Goal: Task Accomplishment & Management: Use online tool/utility

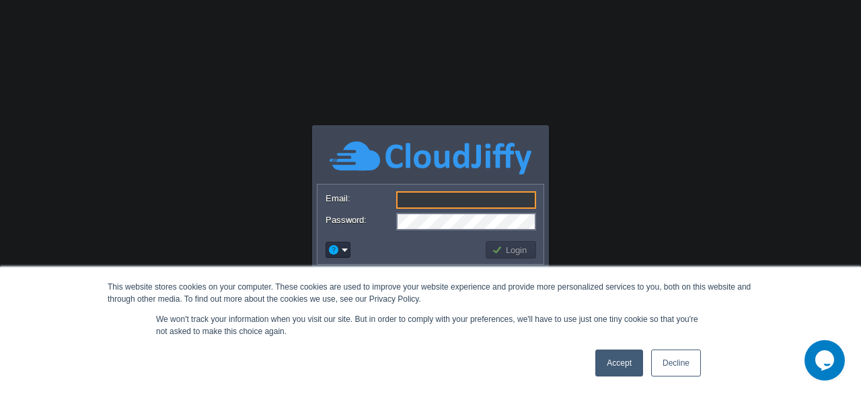
paste input "[EMAIL_ADDRESS][DOMAIN_NAME]"
type input "[EMAIL_ADDRESS][DOMAIN_NAME]"
click at [624, 348] on div "Accept Decline" at bounding box center [648, 362] width 114 height 35
click at [618, 363] on link "Accept" at bounding box center [619, 362] width 48 height 27
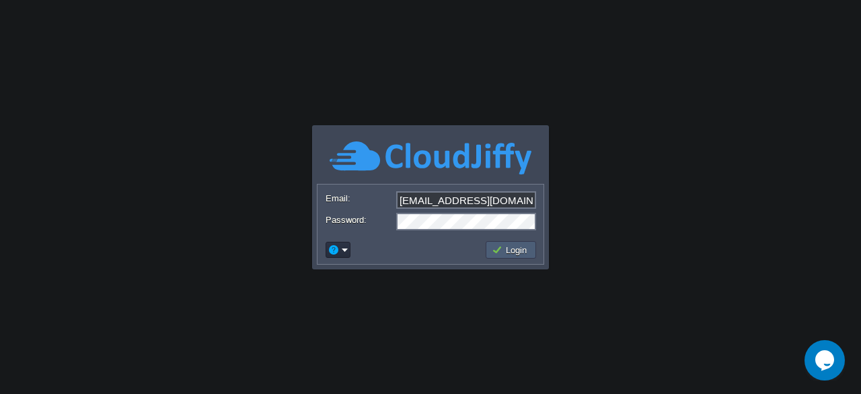
click at [505, 249] on button "Login" at bounding box center [511, 250] width 39 height 12
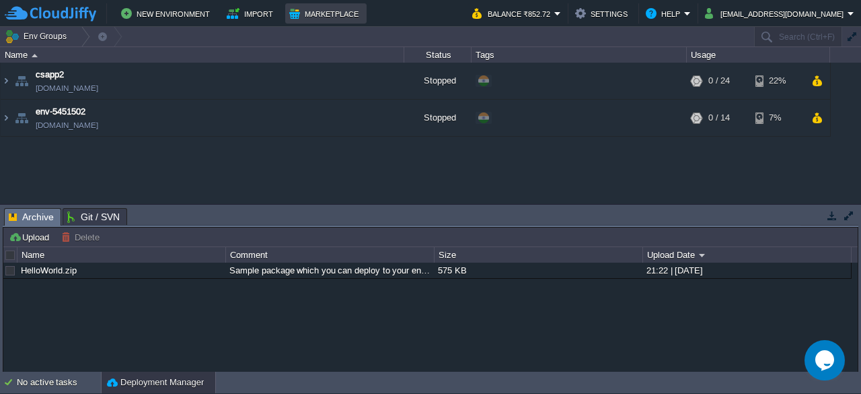
click at [319, 11] on button "Marketplace" at bounding box center [325, 13] width 73 height 16
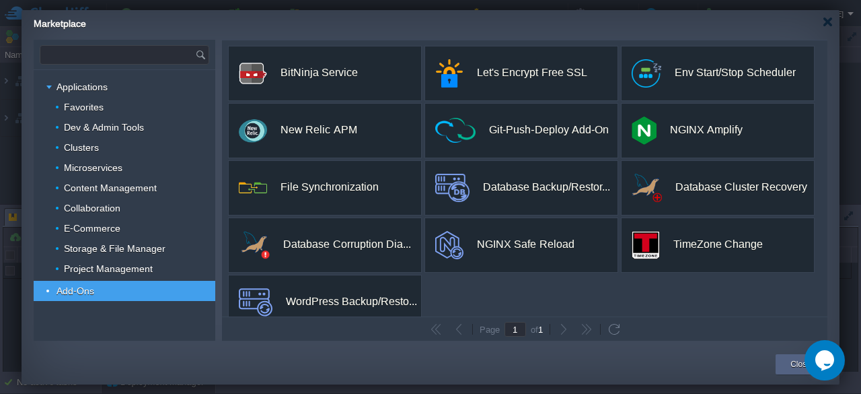
click at [88, 56] on input "text" at bounding box center [117, 55] width 155 height 18
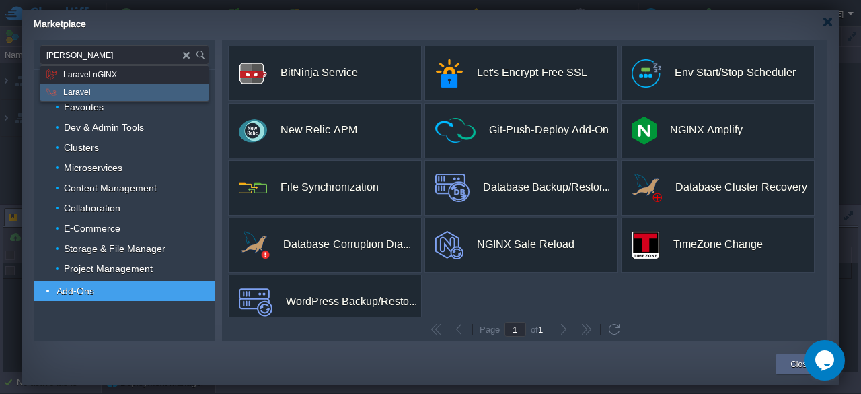
click at [79, 87] on span "Laravel" at bounding box center [77, 91] width 28 height 17
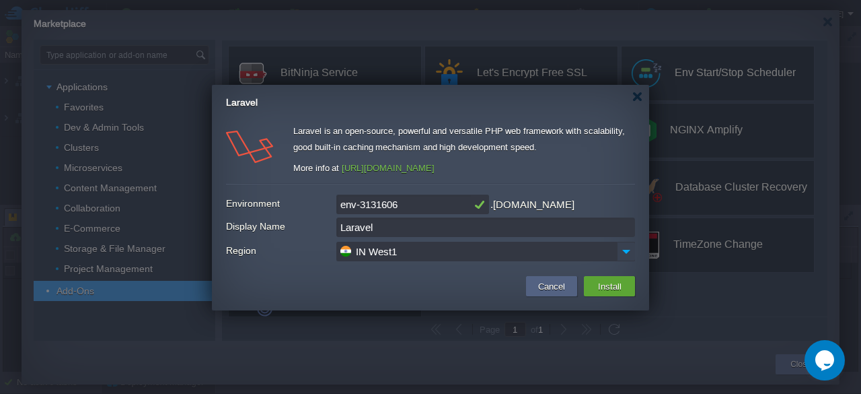
type input "Type application or add-on name"
click at [624, 255] on img at bounding box center [626, 252] width 19 height 20
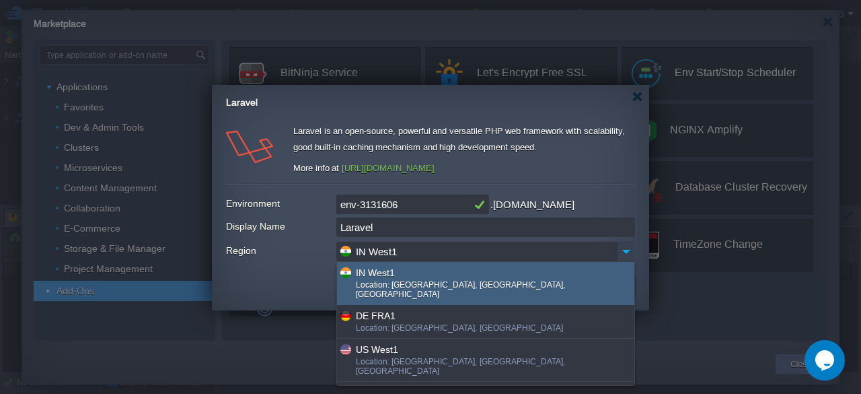
click at [624, 255] on img at bounding box center [626, 252] width 19 height 20
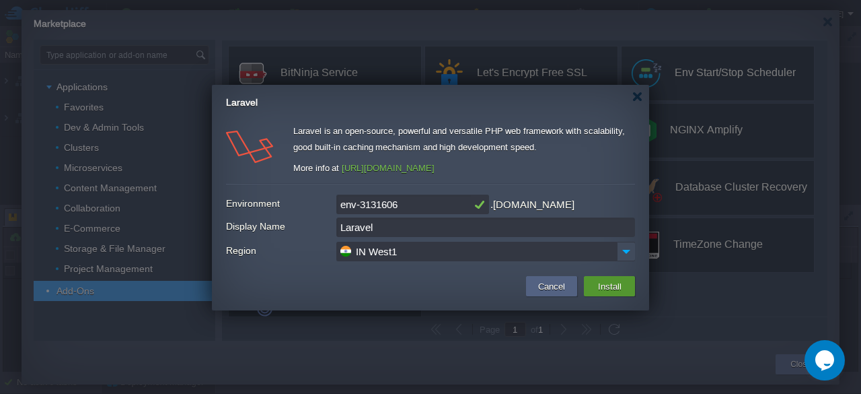
click at [622, 281] on button "Install" at bounding box center [610, 286] width 32 height 16
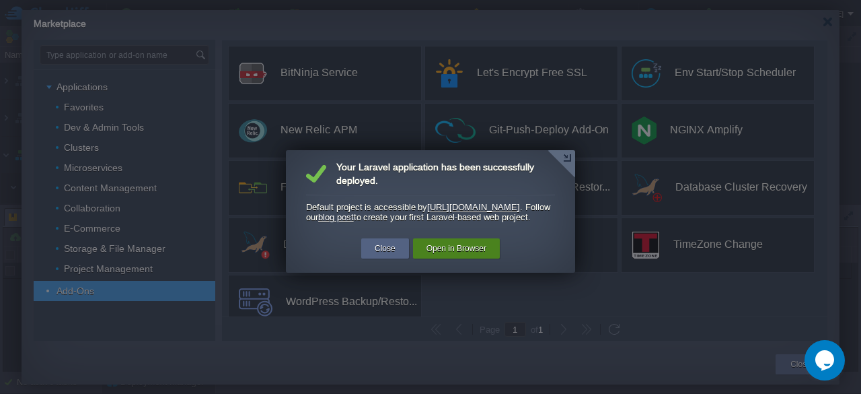
click at [457, 255] on button "Open in Browser" at bounding box center [457, 248] width 60 height 13
click at [449, 255] on button "Open in Browser" at bounding box center [457, 248] width 60 height 13
click at [467, 255] on button "Open in Browser" at bounding box center [457, 248] width 60 height 13
click at [381, 255] on button "Close" at bounding box center [385, 248] width 21 height 13
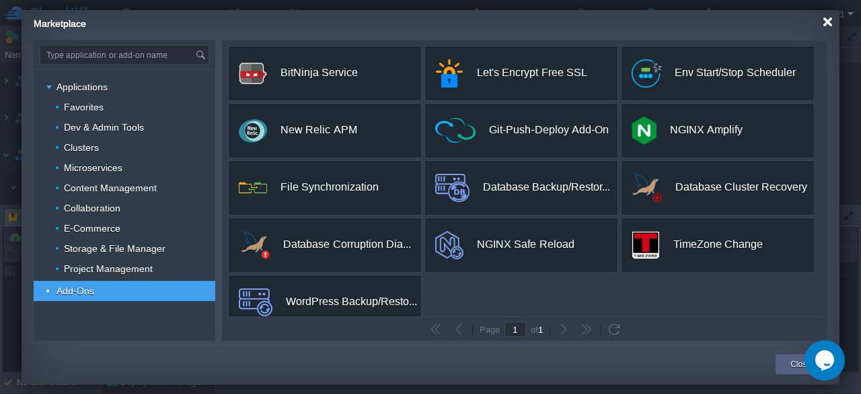
click at [827, 22] on div at bounding box center [828, 22] width 10 height 10
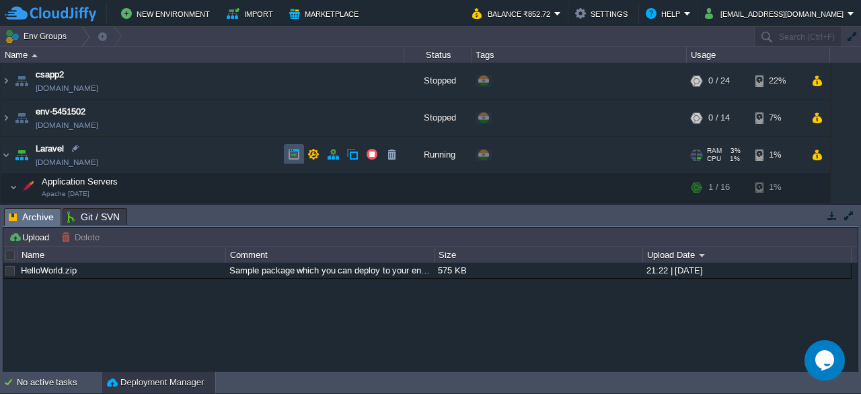
click at [293, 151] on button "button" at bounding box center [294, 154] width 12 height 12
click at [54, 159] on link "[DOMAIN_NAME]" at bounding box center [67, 161] width 63 height 13
drag, startPoint x: 145, startPoint y: 150, endPoint x: 70, endPoint y: 158, distance: 75.8
drag, startPoint x: 70, startPoint y: 158, endPoint x: 51, endPoint y: 151, distance: 20.0
drag, startPoint x: 51, startPoint y: 151, endPoint x: 18, endPoint y: 153, distance: 33.0
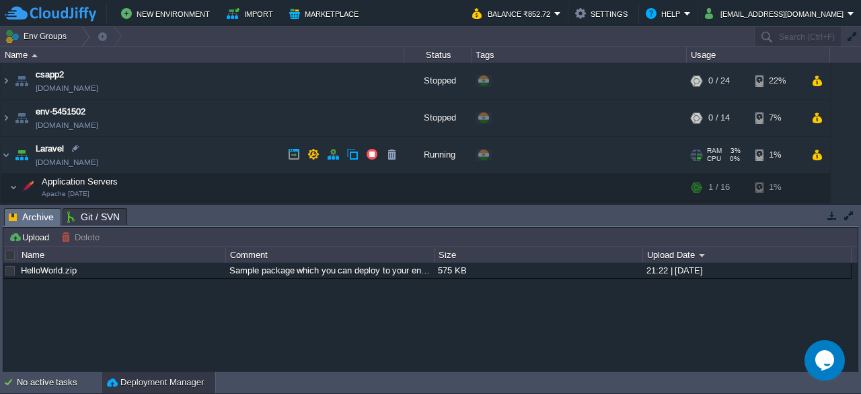
click at [18, 153] on img at bounding box center [21, 155] width 19 height 36
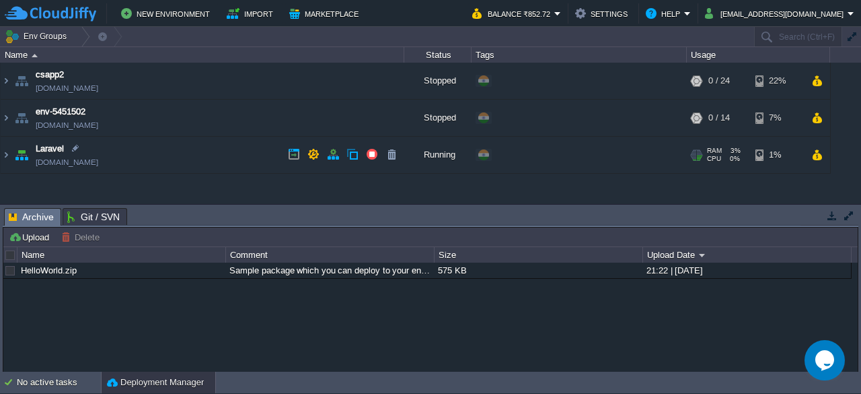
click at [18, 153] on img at bounding box center [21, 155] width 19 height 36
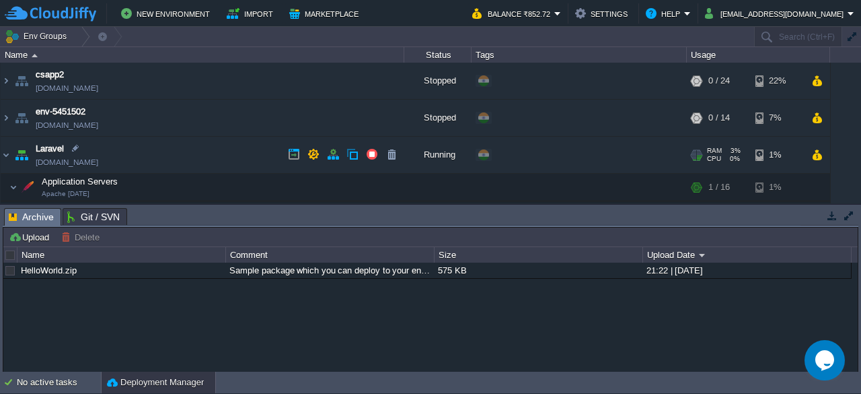
click at [425, 154] on div "Running" at bounding box center [437, 155] width 67 height 36
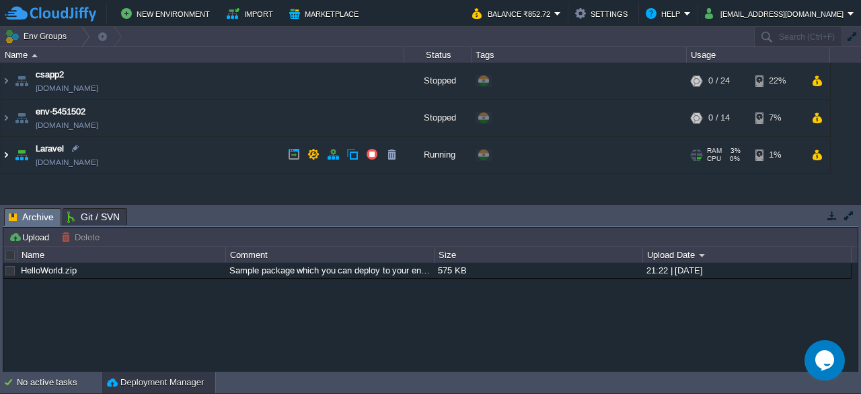
click at [5, 157] on img at bounding box center [6, 155] width 11 height 36
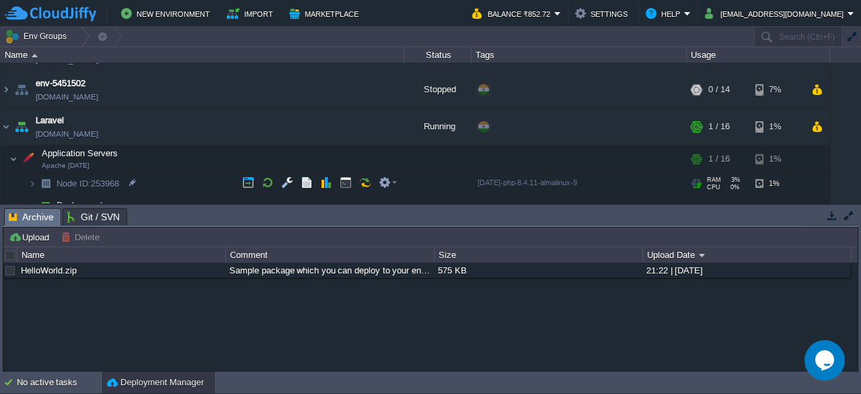
scroll to position [39, 0]
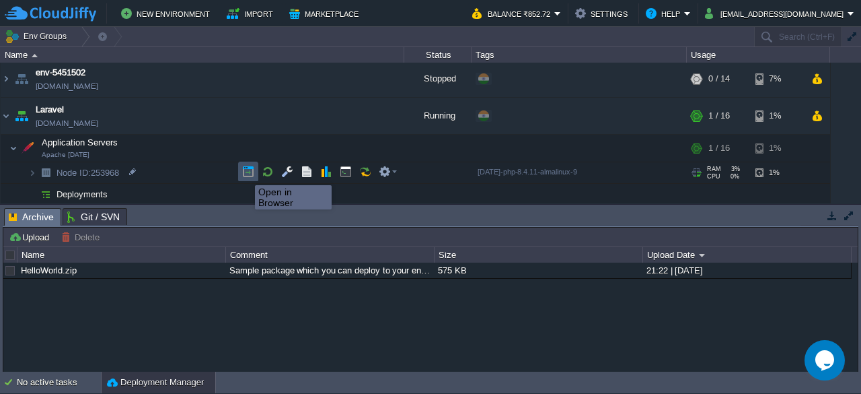
click at [245, 173] on button "button" at bounding box center [248, 171] width 12 height 12
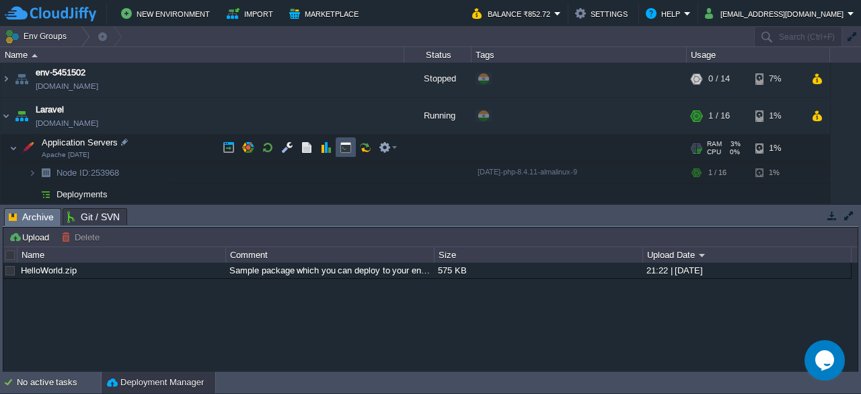
click at [347, 150] on button "button" at bounding box center [346, 147] width 12 height 12
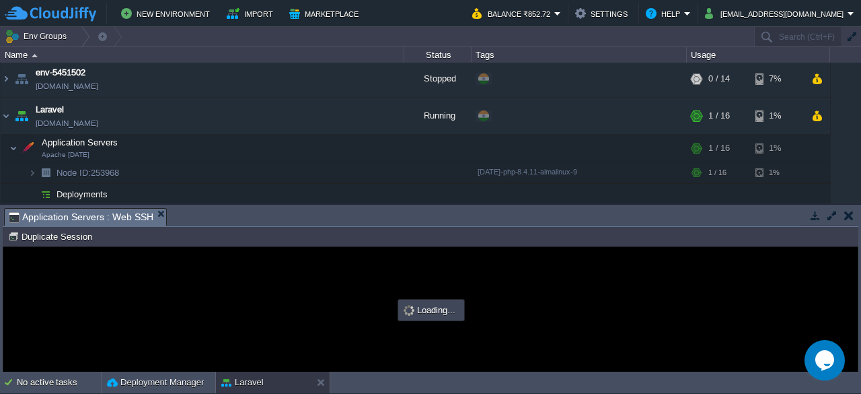
click at [230, 270] on div at bounding box center [430, 309] width 854 height 125
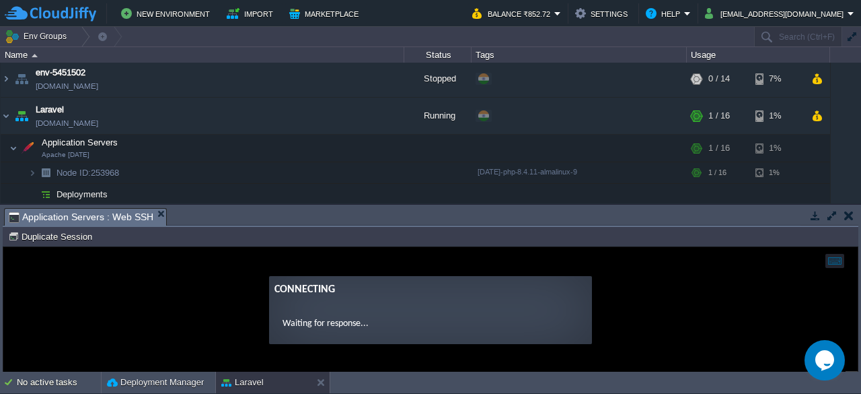
scroll to position [0, 0]
click at [215, 297] on ng-transclude "Connecting Waiting for response..." at bounding box center [430, 310] width 854 height 68
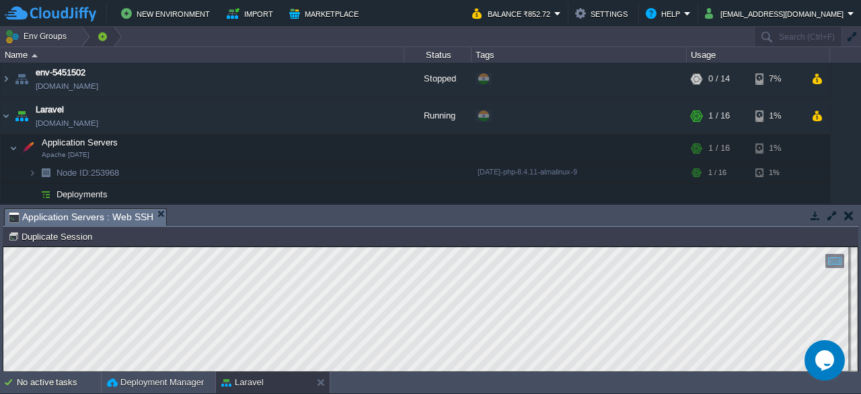
click at [104, 32] on div at bounding box center [113, 37] width 18 height 20
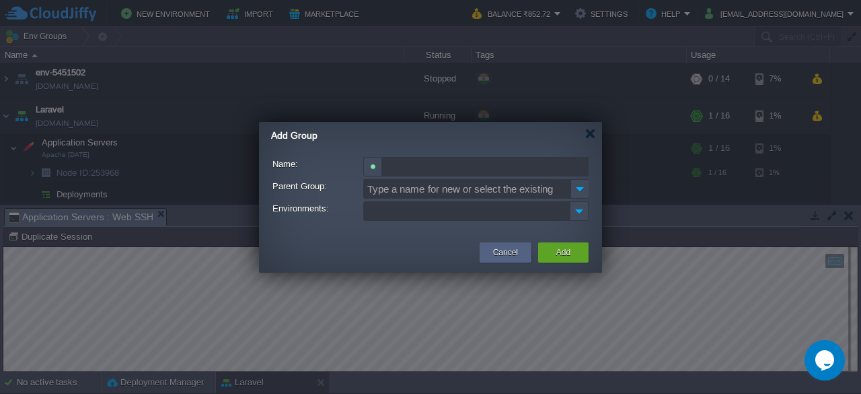
scroll to position [0, 1]
click at [570, 189] on img at bounding box center [579, 189] width 19 height 20
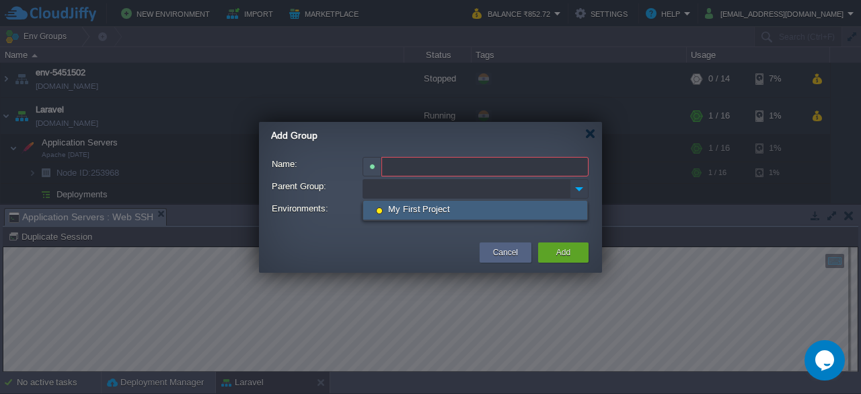
click at [570, 190] on img at bounding box center [579, 189] width 19 height 20
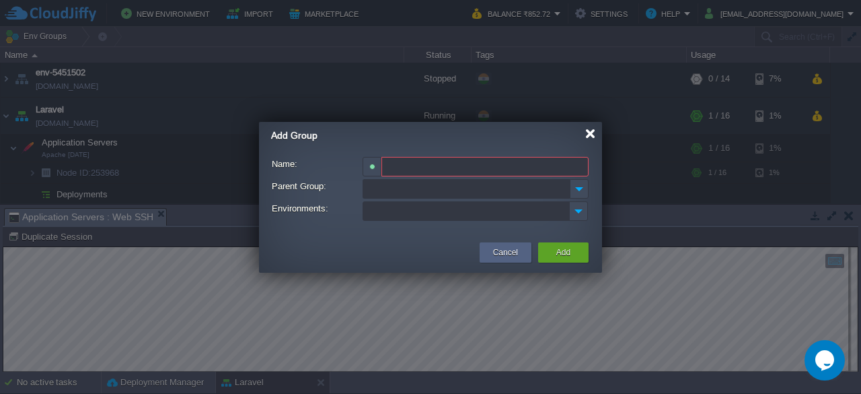
type input "Type a name for new or select the existing"
click at [587, 135] on div at bounding box center [590, 133] width 10 height 10
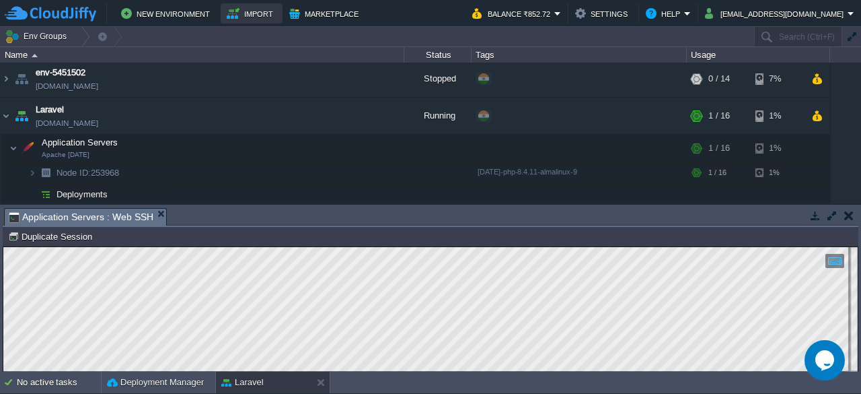
click at [243, 7] on button "Import" at bounding box center [252, 13] width 50 height 16
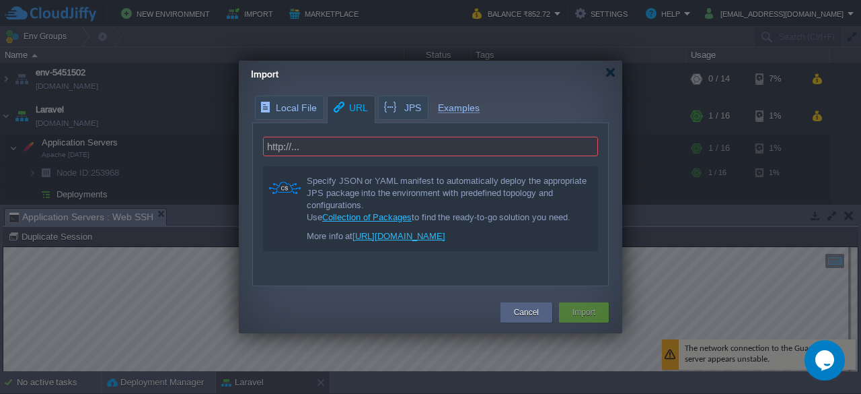
click at [335, 110] on span "URL" at bounding box center [350, 108] width 36 height 24
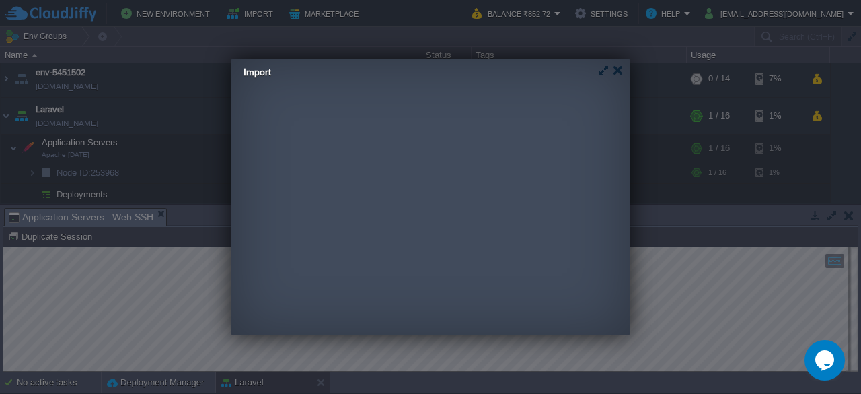
click at [390, 108] on div "Local File URL JPS Examples .json .cs .jps .yml .yaml Browse... Specify JSON or…" at bounding box center [422, 189] width 383 height 190
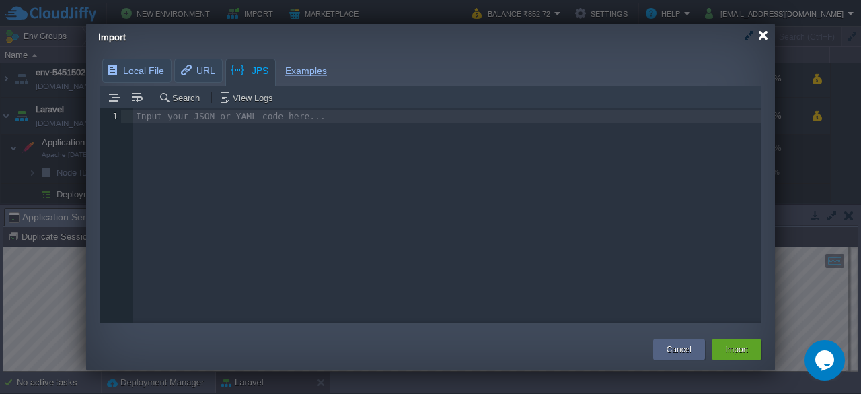
click at [762, 37] on div at bounding box center [763, 35] width 10 height 10
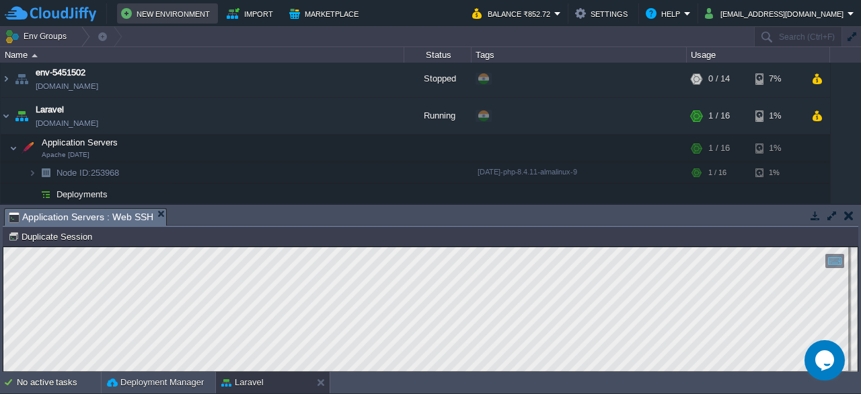
click at [178, 19] on button "New Environment" at bounding box center [167, 13] width 93 height 16
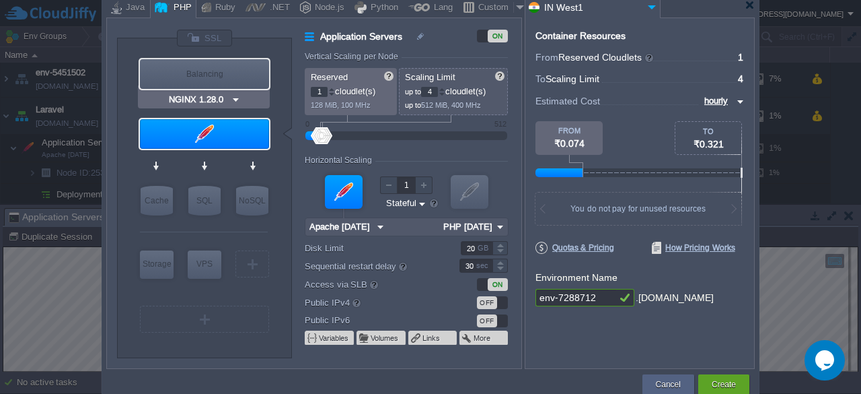
click at [233, 100] on img at bounding box center [236, 99] width 10 height 13
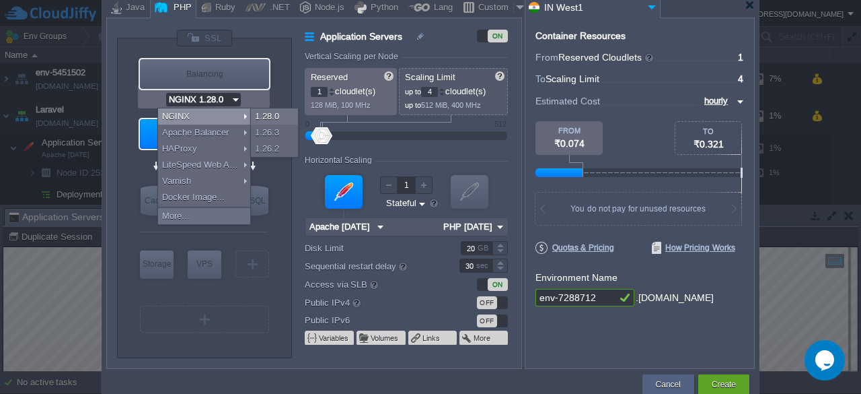
click at [233, 100] on img at bounding box center [236, 99] width 10 height 13
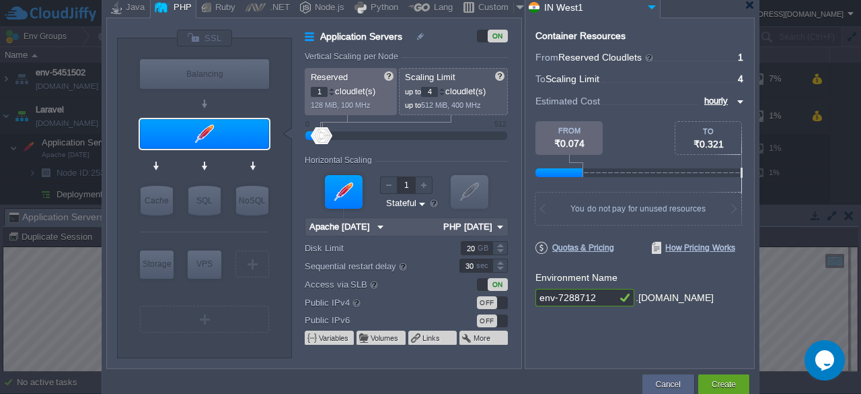
click at [180, 8] on div "PHP" at bounding box center [181, 8] width 22 height 20
click at [502, 229] on img at bounding box center [500, 226] width 14 height 17
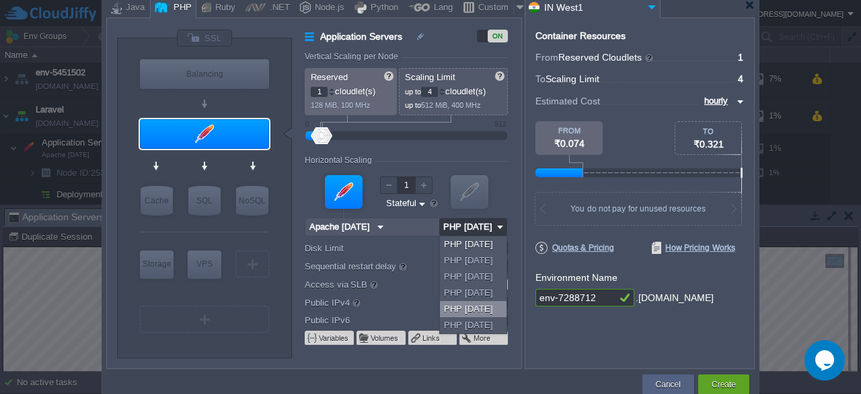
type input "Apache [DATE]"
click at [3, 342] on div at bounding box center [430, 200] width 861 height 400
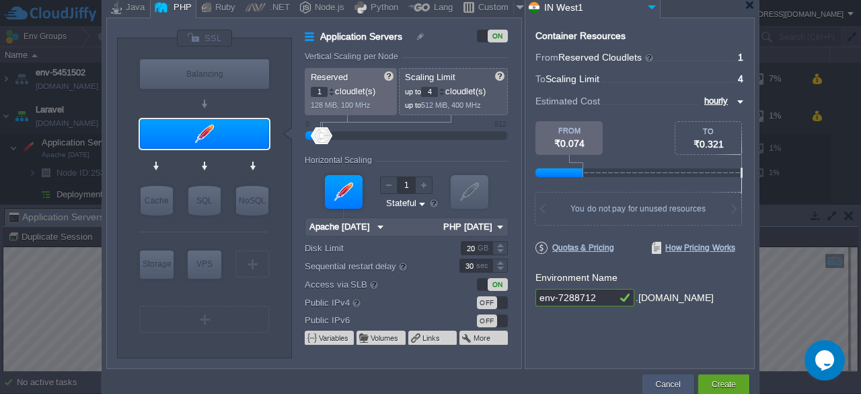
click at [673, 383] on button "Cancel" at bounding box center [668, 383] width 25 height 13
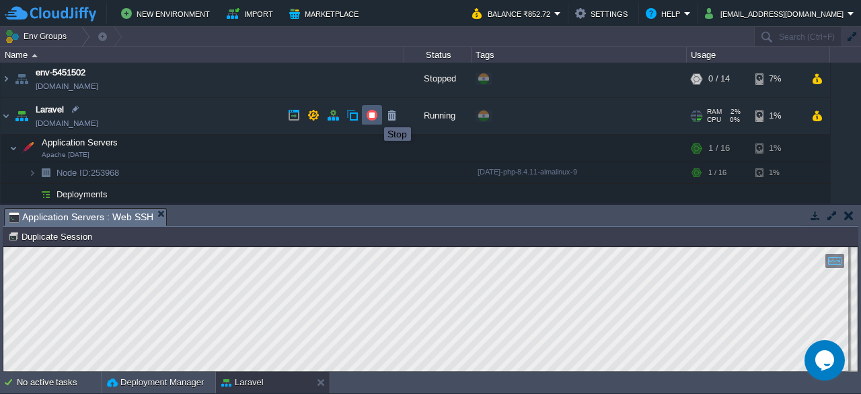
click at [374, 115] on button "button" at bounding box center [372, 115] width 12 height 12
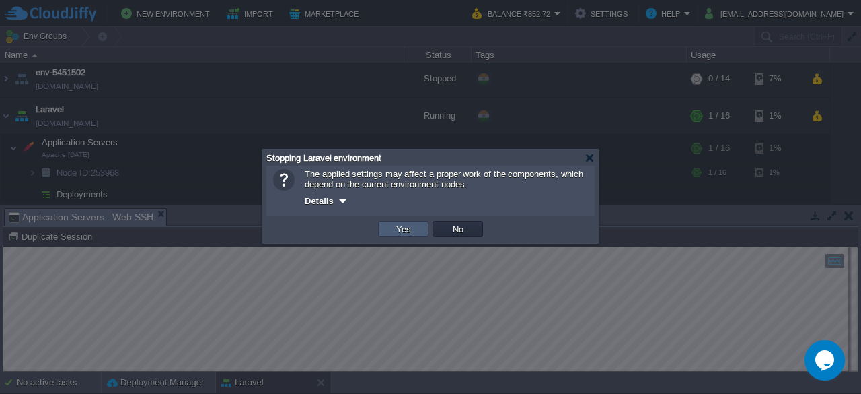
click at [410, 229] on button "Yes" at bounding box center [403, 229] width 23 height 12
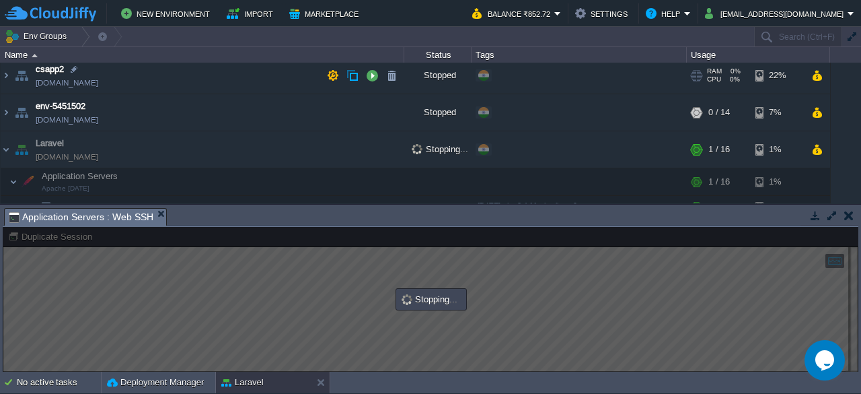
scroll to position [0, 0]
